Goal: Find specific page/section: Find specific page/section

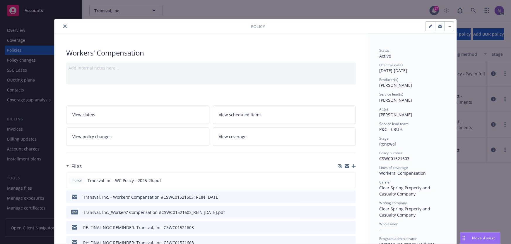
scroll to position [18, 0]
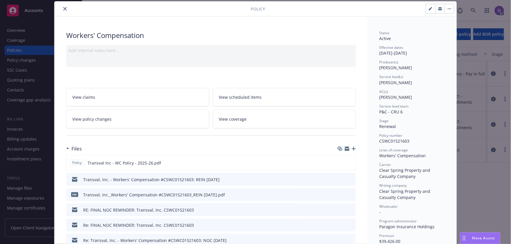
click at [64, 8] on icon "close" at bounding box center [65, 9] width 4 height 4
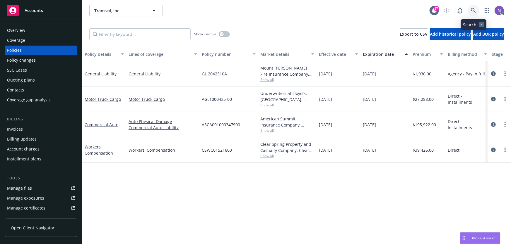
click at [471, 10] on icon at bounding box center [473, 10] width 5 height 5
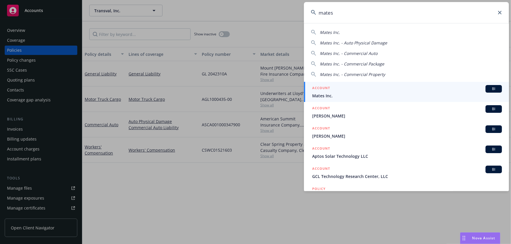
type input "mates"
click at [348, 93] on span "Mates Inc." at bounding box center [407, 96] width 190 height 6
